Goal: Transaction & Acquisition: Subscribe to service/newsletter

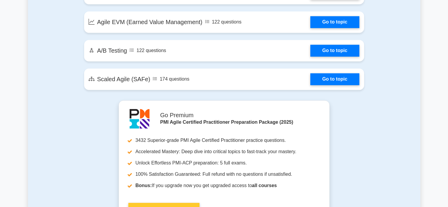
scroll to position [1188, 0]
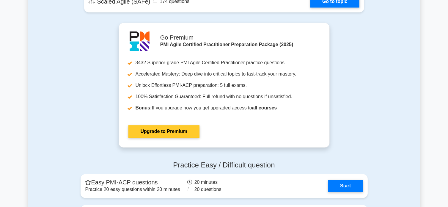
click at [171, 130] on link "Upgrade to Premium" at bounding box center [163, 131] width 71 height 12
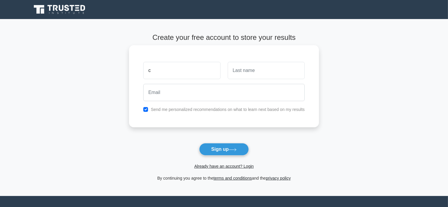
type input "[PERSON_NAME]"
click at [244, 70] on input "text" at bounding box center [265, 70] width 77 height 17
type input "Awasom"
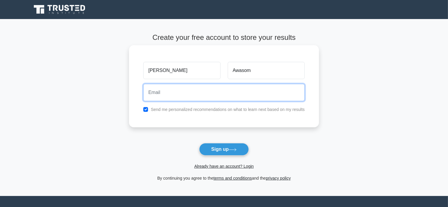
click at [159, 96] on input "email" at bounding box center [223, 92] width 161 height 17
type input "anyeawasom@gmail.com"
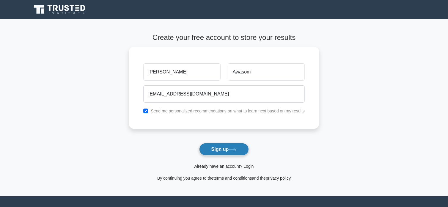
click at [225, 147] on button "Sign up" at bounding box center [224, 149] width 50 height 12
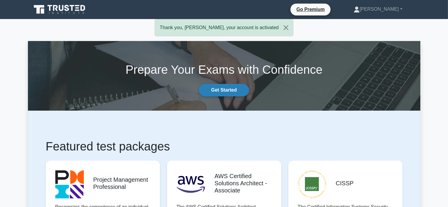
drag, startPoint x: 222, startPoint y: 88, endPoint x: 225, endPoint y: 92, distance: 5.0
click at [222, 88] on link "Get Started" at bounding box center [224, 90] width 50 height 12
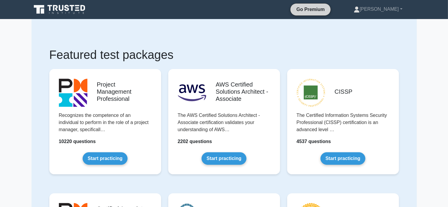
click at [324, 7] on link "Go Premium" at bounding box center [310, 9] width 35 height 7
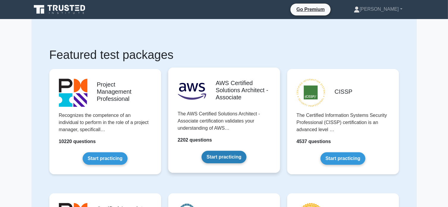
scroll to position [30, 0]
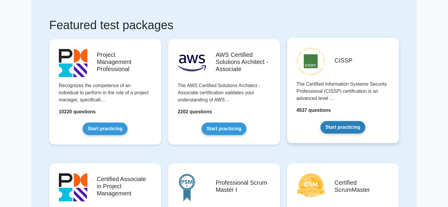
click at [348, 126] on link "Start practicing" at bounding box center [342, 127] width 45 height 12
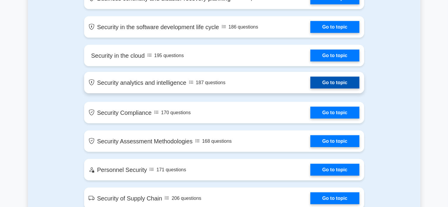
scroll to position [832, 0]
